Goal: Check status: Check status

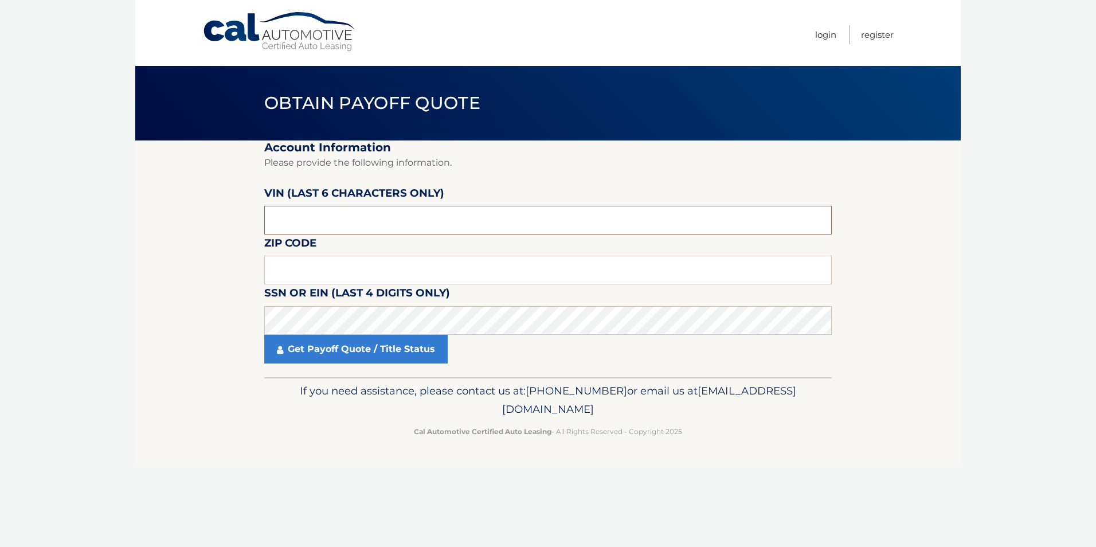
click at [286, 217] on input "text" at bounding box center [548, 220] width 568 height 29
type input "6381**"
drag, startPoint x: 290, startPoint y: 221, endPoint x: 261, endPoint y: 216, distance: 29.8
click at [261, 216] on section "Account Information Please provide the following information. VIN (last 6 chara…" at bounding box center [548, 258] width 826 height 237
click at [380, 275] on input "text" at bounding box center [548, 270] width 568 height 29
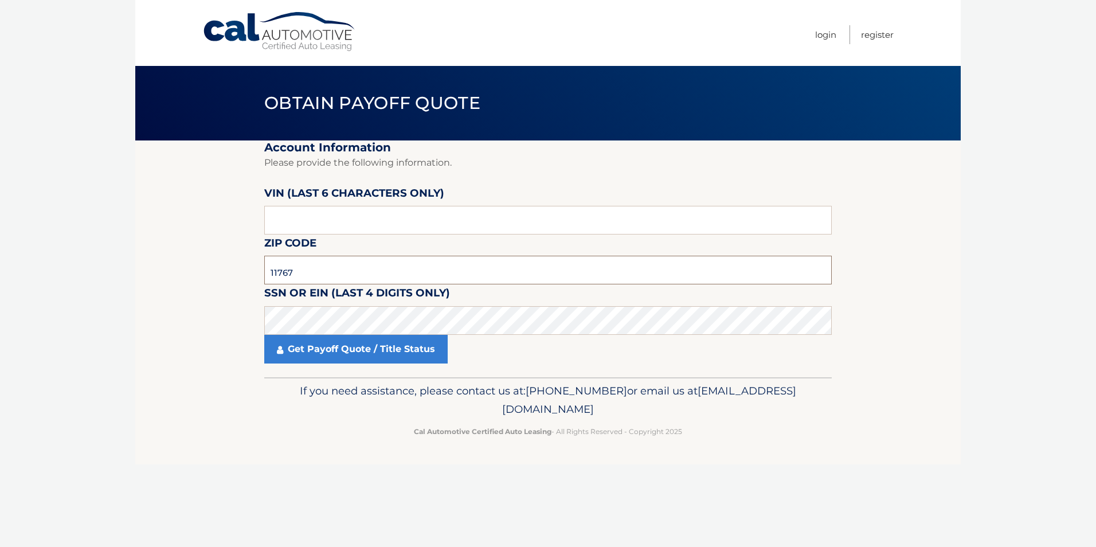
type input "11767"
click at [296, 229] on input "text" at bounding box center [548, 220] width 568 height 29
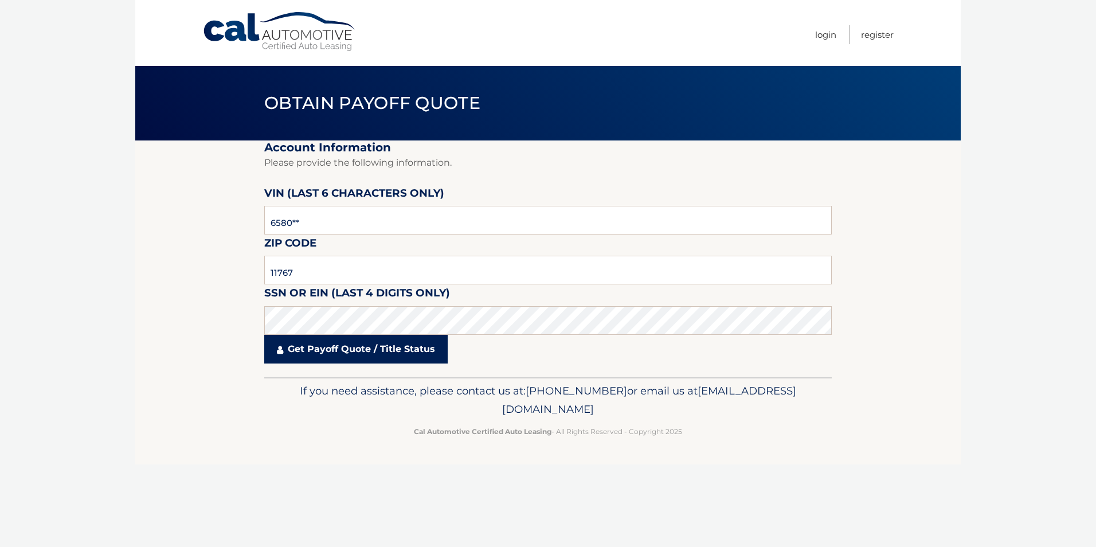
click at [350, 355] on link "Get Payoff Quote / Title Status" at bounding box center [355, 349] width 183 height 29
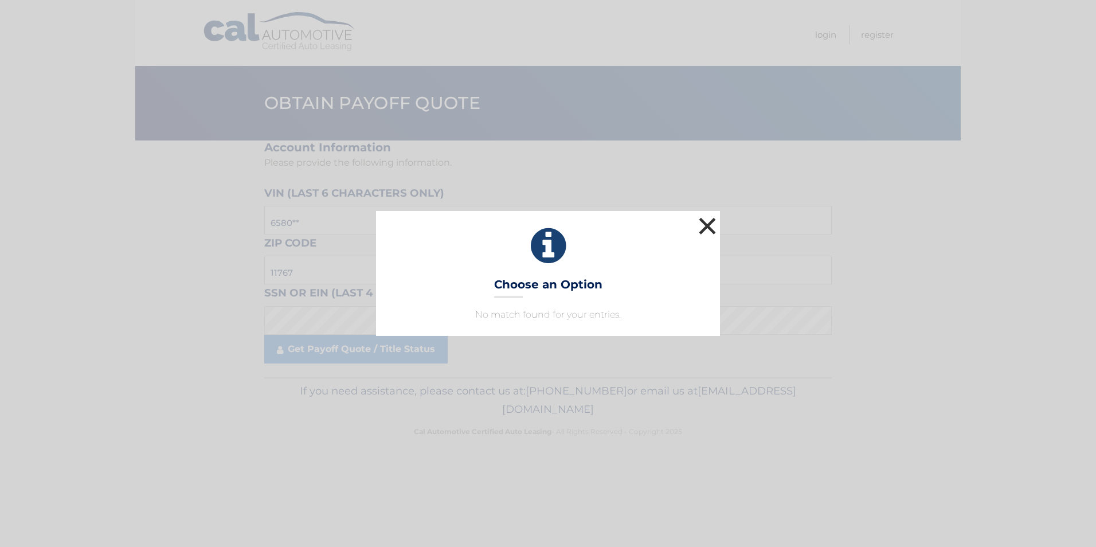
click at [705, 228] on button "×" at bounding box center [707, 225] width 23 height 23
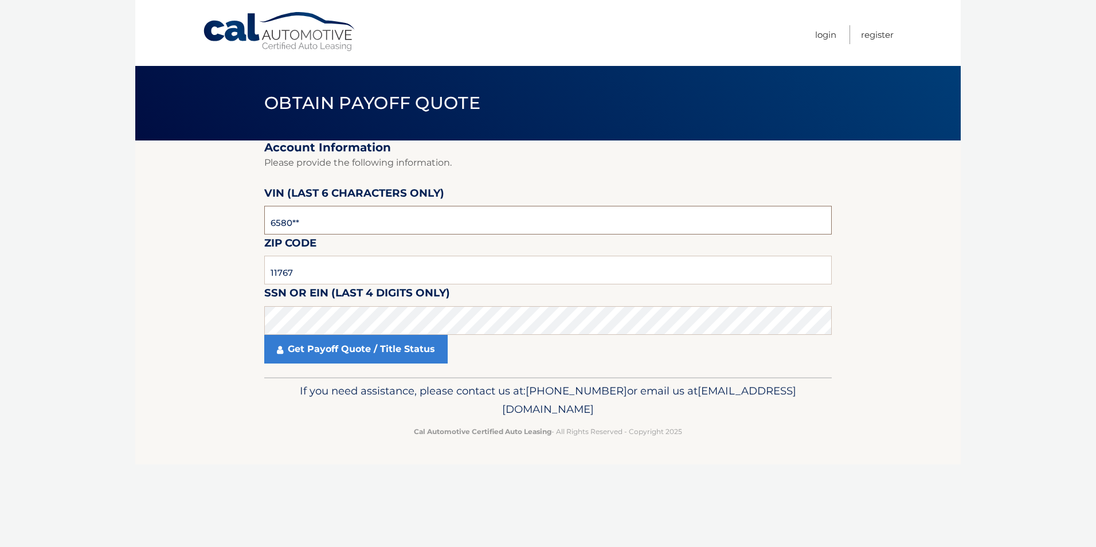
drag, startPoint x: 300, startPoint y: 224, endPoint x: 240, endPoint y: 236, distance: 62.1
click at [240, 236] on section "Account Information Please provide the following information. VIN (last 6 chara…" at bounding box center [548, 258] width 826 height 237
type input "346518"
click at [389, 353] on link "Get Payoff Quote / Title Status" at bounding box center [355, 349] width 183 height 29
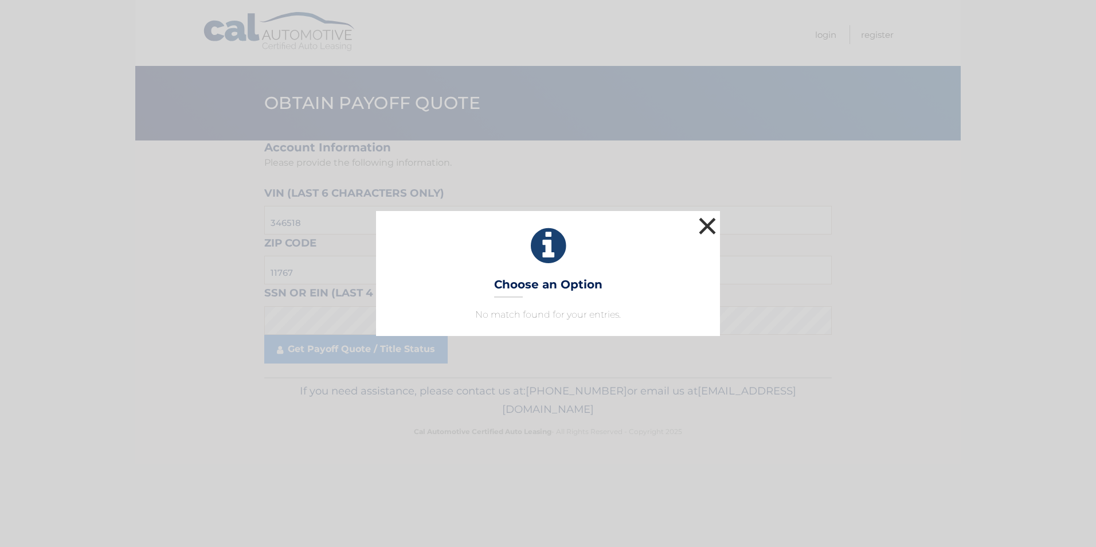
click at [709, 223] on button "×" at bounding box center [707, 225] width 23 height 23
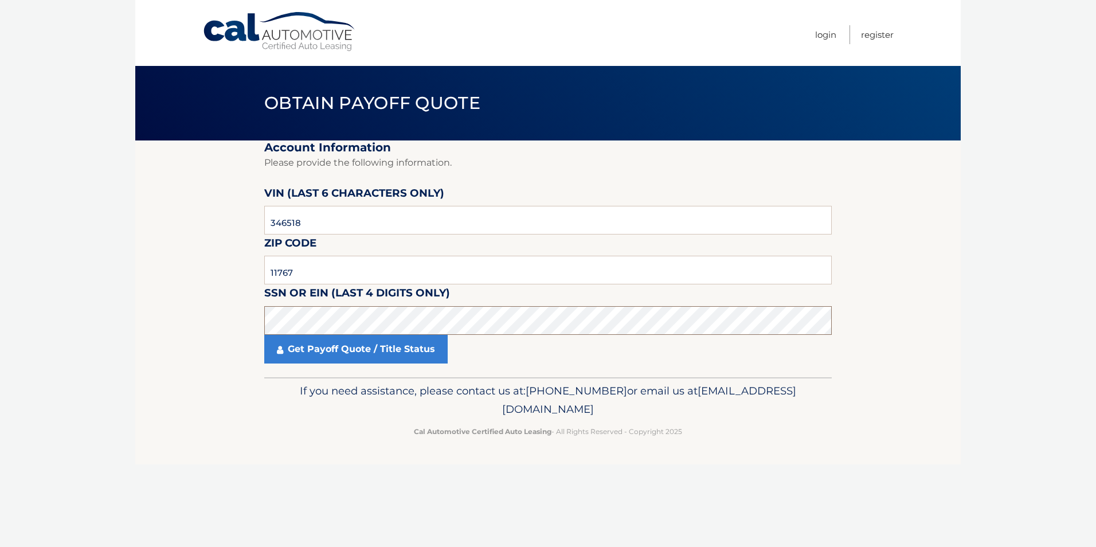
click at [261, 318] on section "Account Information Please provide the following information. VIN (last 6 chara…" at bounding box center [548, 258] width 826 height 237
click at [365, 351] on link "Get Payoff Quote / Title Status" at bounding box center [355, 349] width 183 height 29
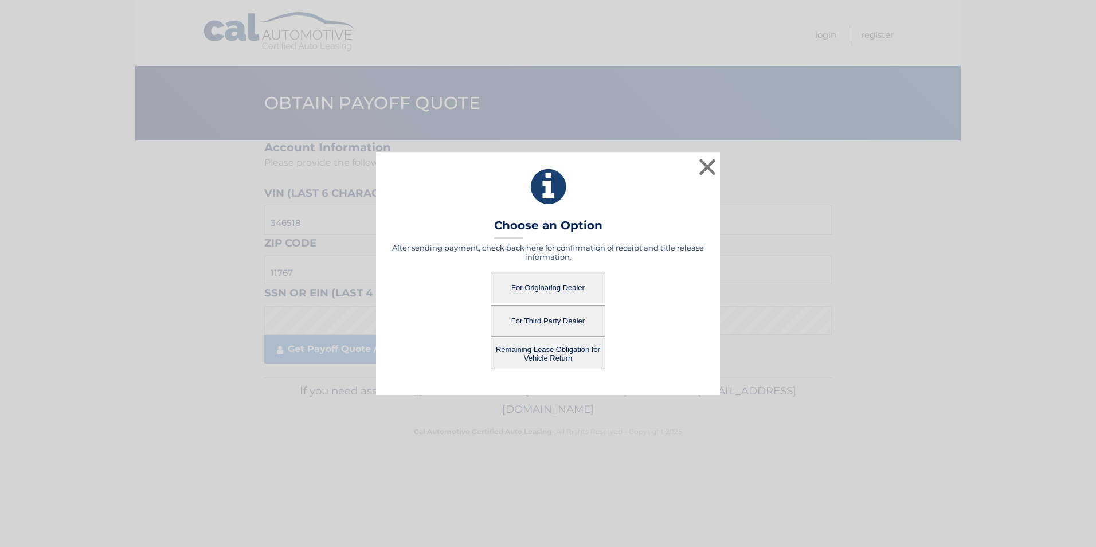
click at [560, 292] on button "For Originating Dealer" at bounding box center [548, 288] width 115 height 32
click at [537, 284] on button "For Originating Dealer" at bounding box center [548, 288] width 115 height 32
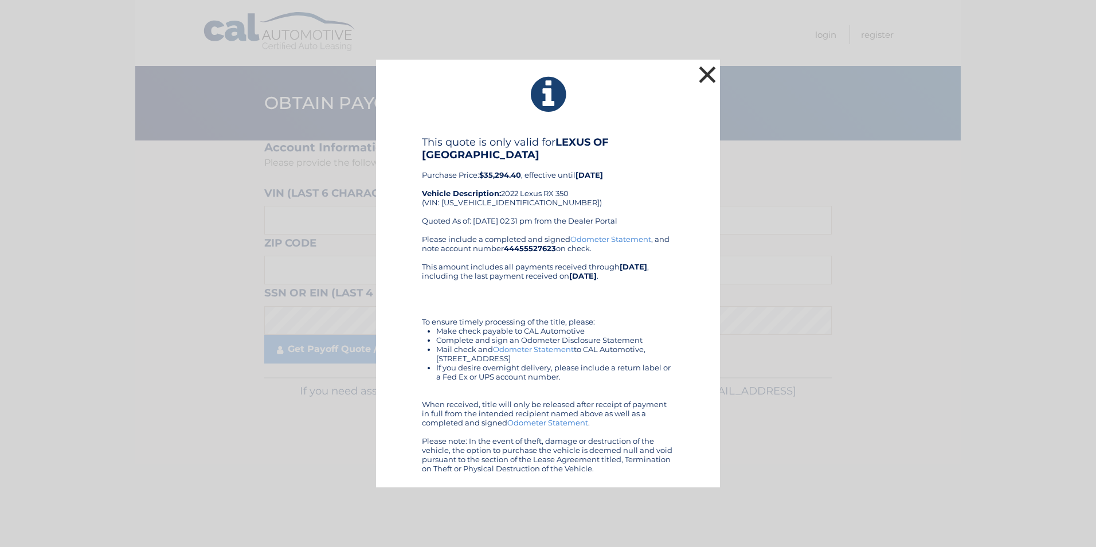
click at [708, 73] on button "×" at bounding box center [707, 74] width 23 height 23
